Goal: Book appointment/travel/reservation

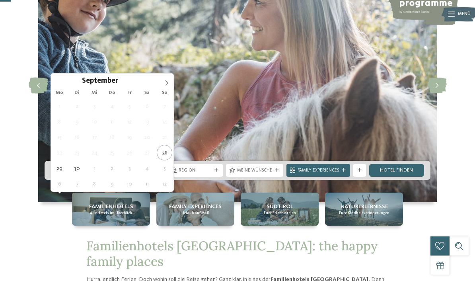
click at [161, 81] on span at bounding box center [167, 81] width 14 height 14
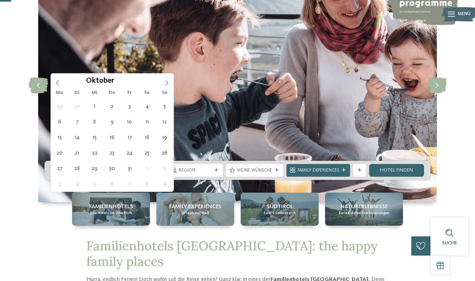
type div "[DATE]"
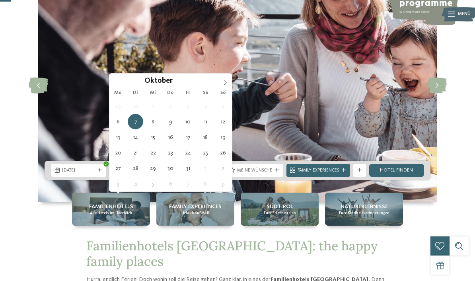
type div "[DATE]"
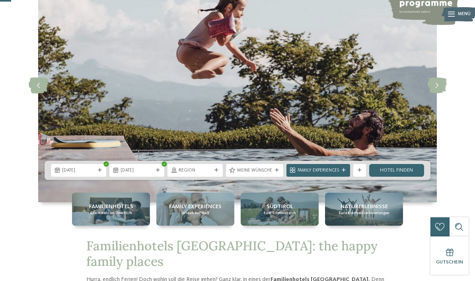
click at [152, 174] on span "[DATE]" at bounding box center [137, 171] width 33 height 6
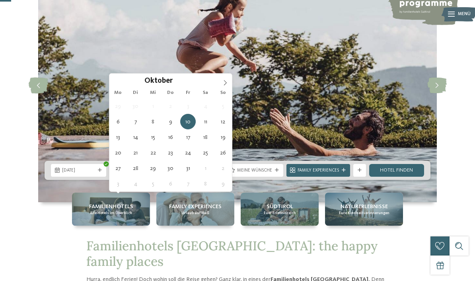
click at [201, 174] on span "Region" at bounding box center [195, 171] width 33 height 6
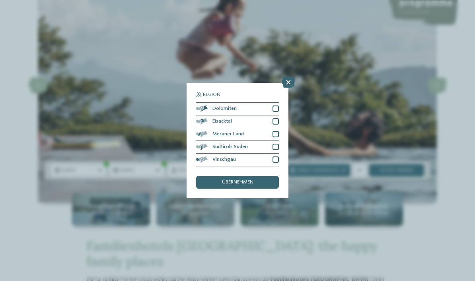
click at [285, 77] on icon at bounding box center [289, 82] width 14 height 11
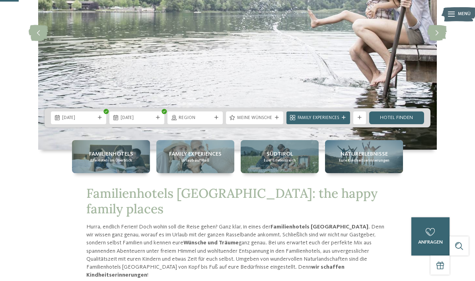
scroll to position [115, 0]
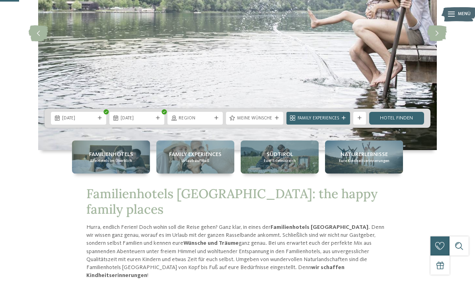
click at [328, 122] on span "Family Experiences" at bounding box center [318, 118] width 41 height 6
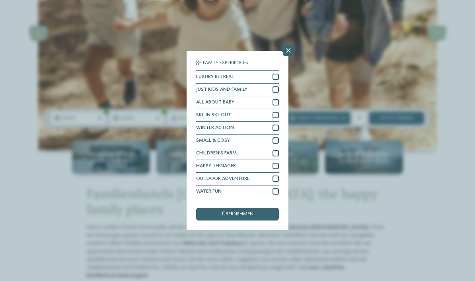
click at [287, 45] on icon at bounding box center [289, 50] width 14 height 11
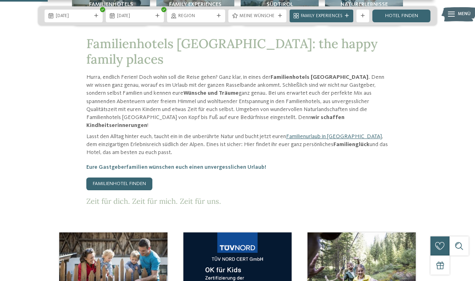
scroll to position [302, 0]
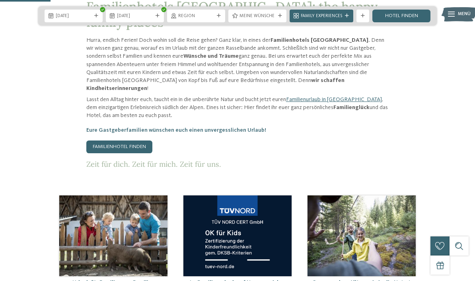
click at [143, 147] on link "Familienhotel finden" at bounding box center [119, 146] width 66 height 13
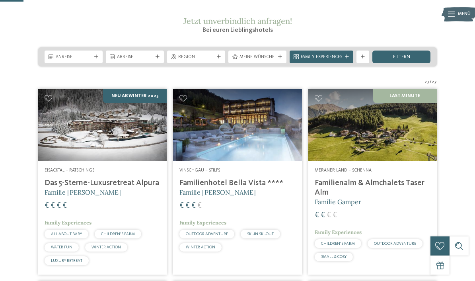
scroll to position [102, 0]
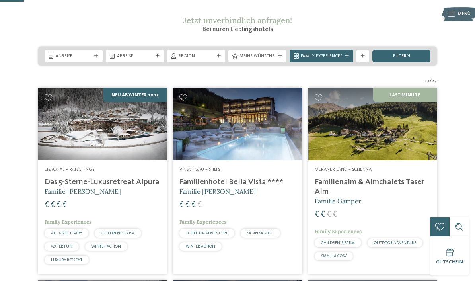
click at [420, 150] on img at bounding box center [372, 124] width 129 height 72
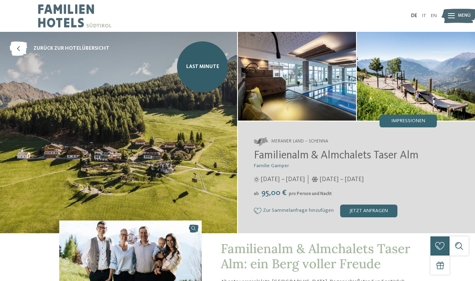
click at [336, 98] on img at bounding box center [297, 76] width 118 height 89
click at [323, 108] on img at bounding box center [297, 76] width 118 height 89
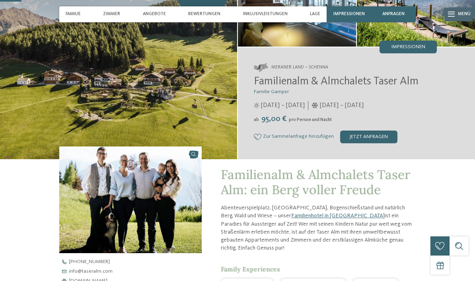
scroll to position [42, 0]
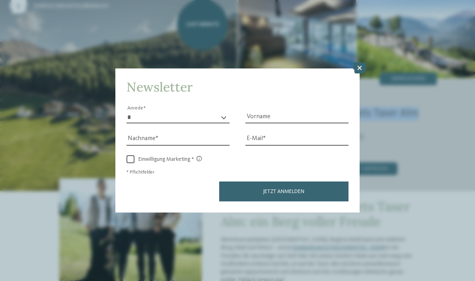
click at [360, 62] on icon at bounding box center [360, 67] width 14 height 11
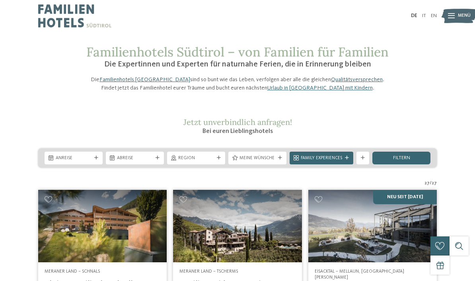
click at [89, 164] on div "Anreise" at bounding box center [74, 158] width 58 height 13
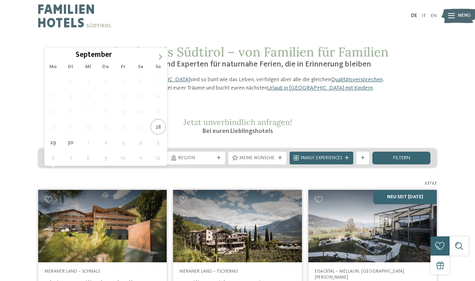
click at [158, 58] on icon at bounding box center [161, 57] width 6 height 6
type div "06.10.2025"
